Goal: Find specific page/section

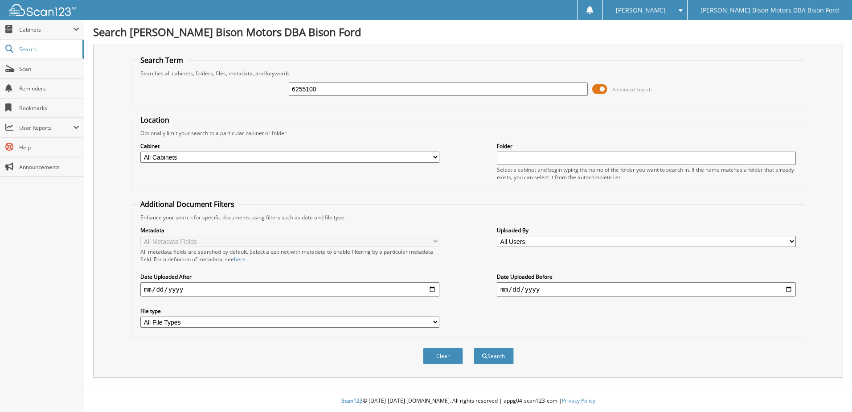
type input "6255100"
click at [474, 348] on button "Search" at bounding box center [494, 356] width 40 height 16
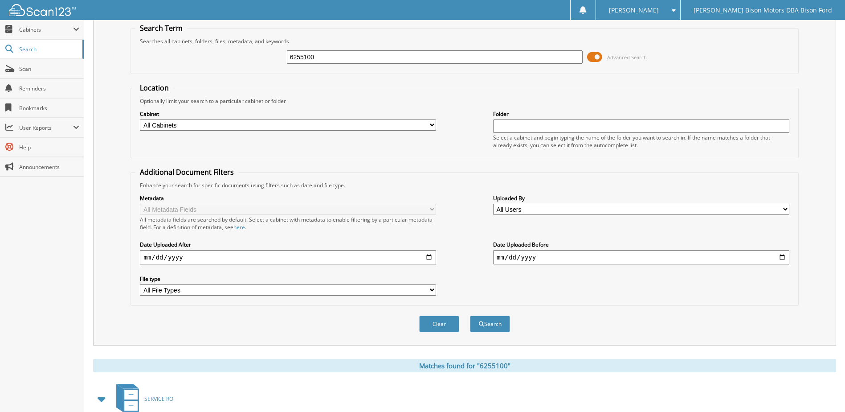
scroll to position [86, 0]
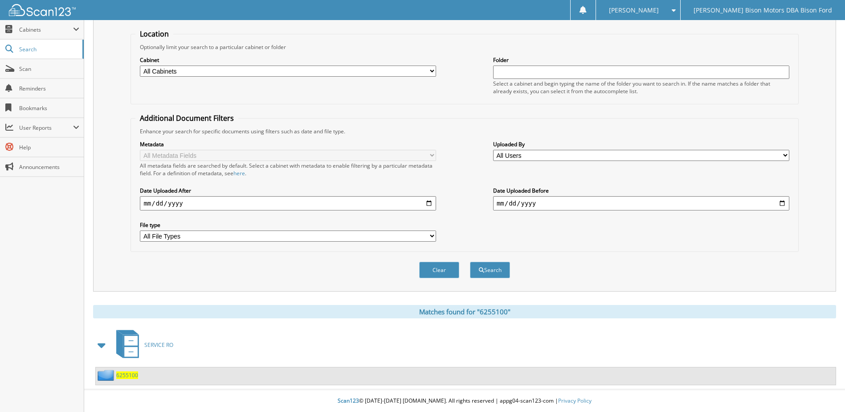
click at [127, 372] on span "6255100" at bounding box center [127, 375] width 22 height 8
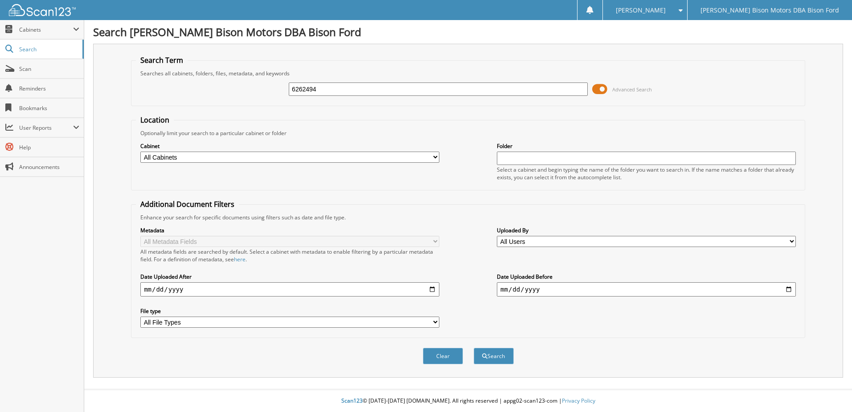
type input "6262494"
click at [474, 348] on button "Search" at bounding box center [494, 356] width 40 height 16
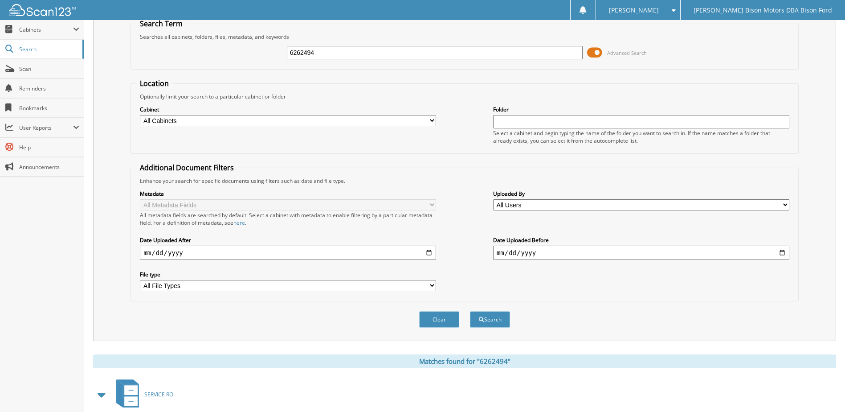
scroll to position [86, 0]
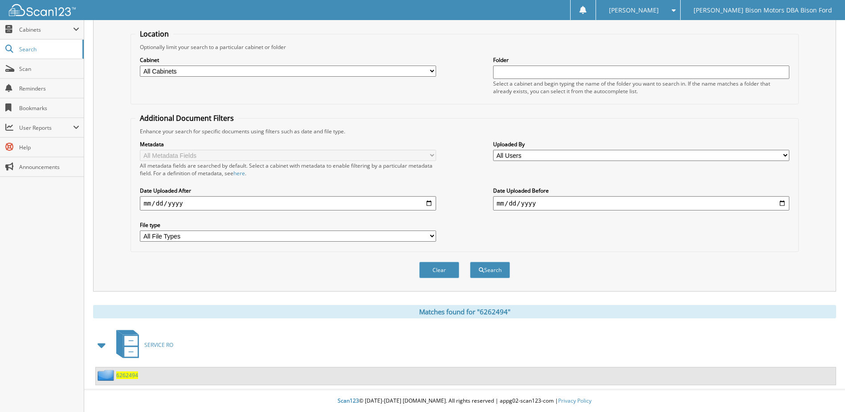
click at [123, 374] on span "6262494" at bounding box center [127, 375] width 22 height 8
